Goal: Navigation & Orientation: Go to known website

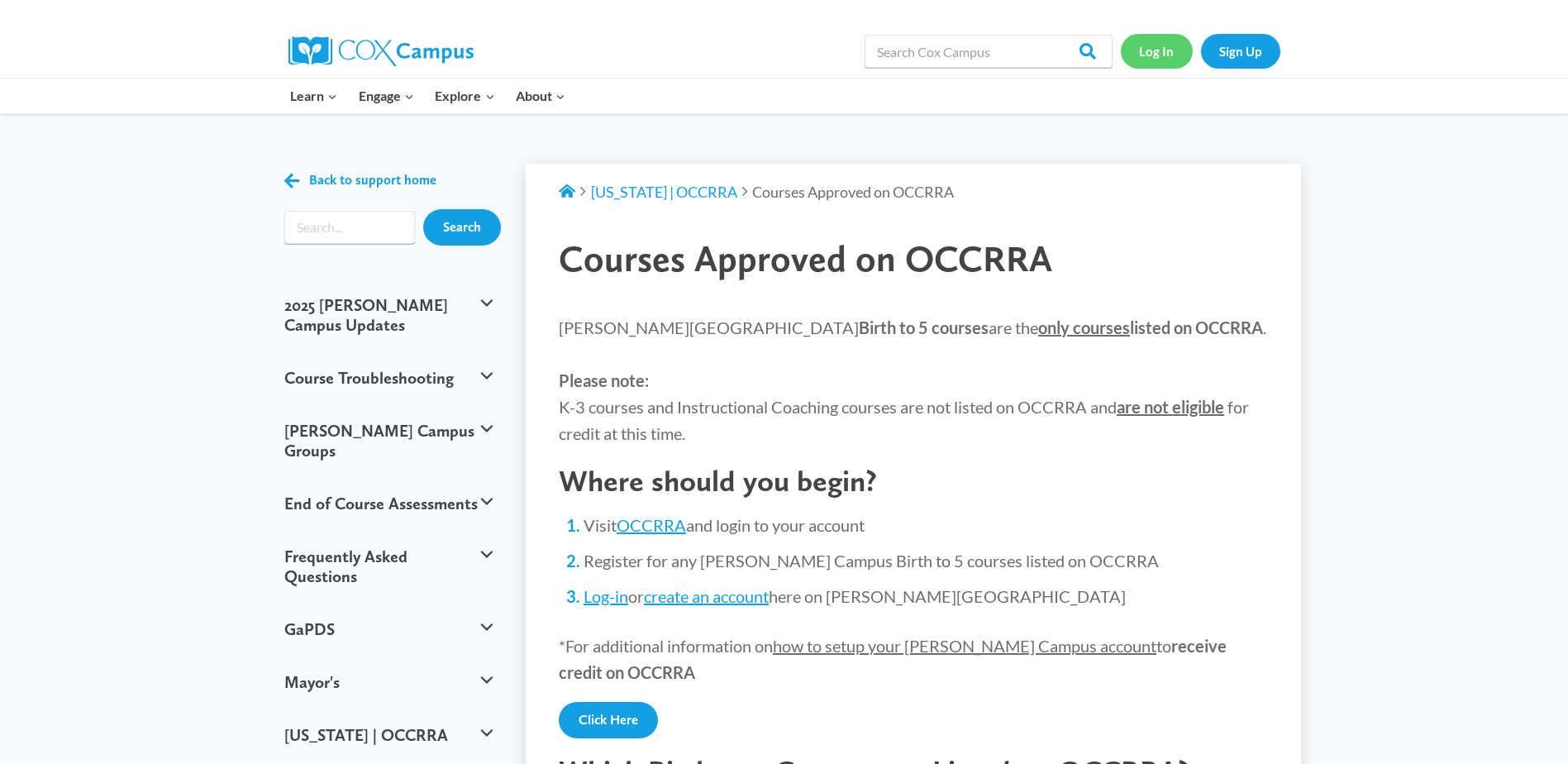
click at [1154, 54] on link "Log In" at bounding box center [1157, 51] width 72 height 34
click at [1154, 51] on link "Log In" at bounding box center [1157, 51] width 72 height 34
